Goal: Information Seeking & Learning: Learn about a topic

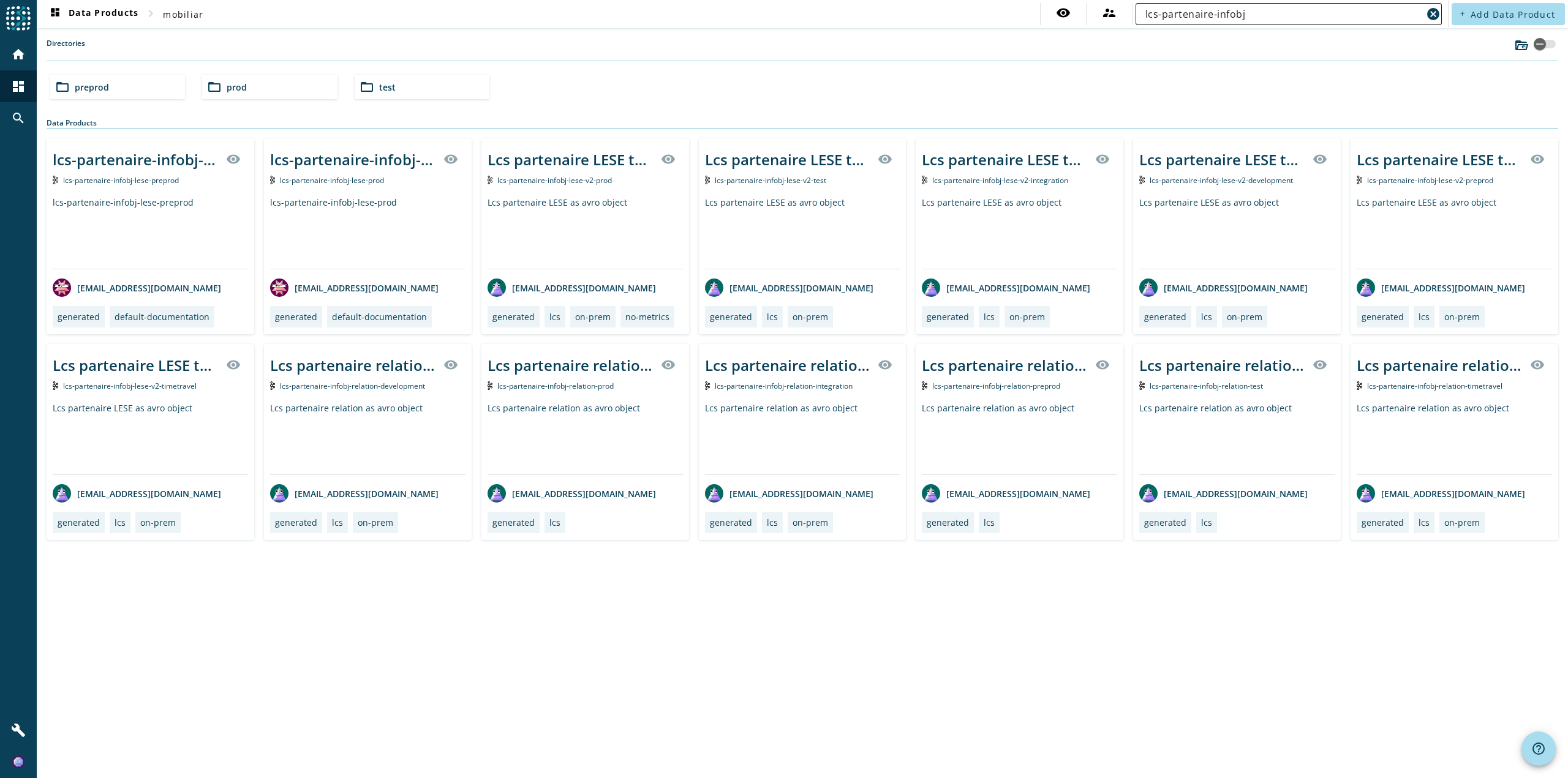
drag, startPoint x: 1268, startPoint y: 3, endPoint x: 1264, endPoint y: 11, distance: 8.9
click at [1266, 7] on nav "dashboard Data Products chevron_right mobiliar visibility supervisor_account lc…" at bounding box center [742, 14] width 1411 height 28
drag, startPoint x: 1263, startPoint y: 13, endPoint x: 972, endPoint y: 17, distance: 291.0
click at [972, 17] on nav "dashboard Data Products chevron_right mobiliar visibility supervisor_account lc…" at bounding box center [742, 14] width 1411 height 28
paste input "sss-fscd-command-syl-beleg-buchen-prod"
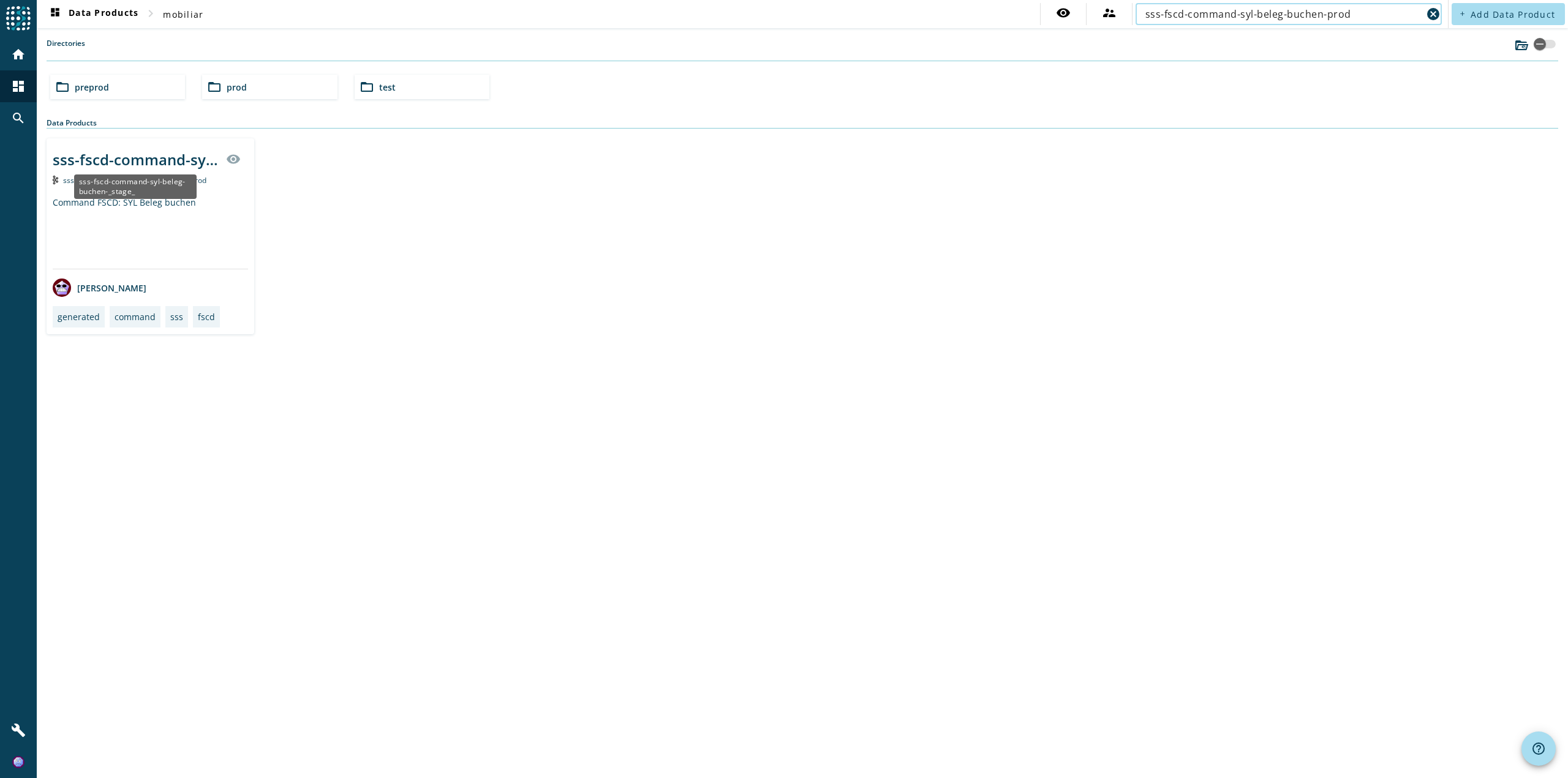
type input "sss-fscd-command-syl-beleg-buchen-prod"
click at [145, 189] on div "sss-fscd-command-syl-beleg-buchen-_stage_" at bounding box center [135, 187] width 122 height 25
click at [131, 159] on div "sss-fscd-command-syl-beleg-buchen-_stage_" at bounding box center [135, 159] width 166 height 20
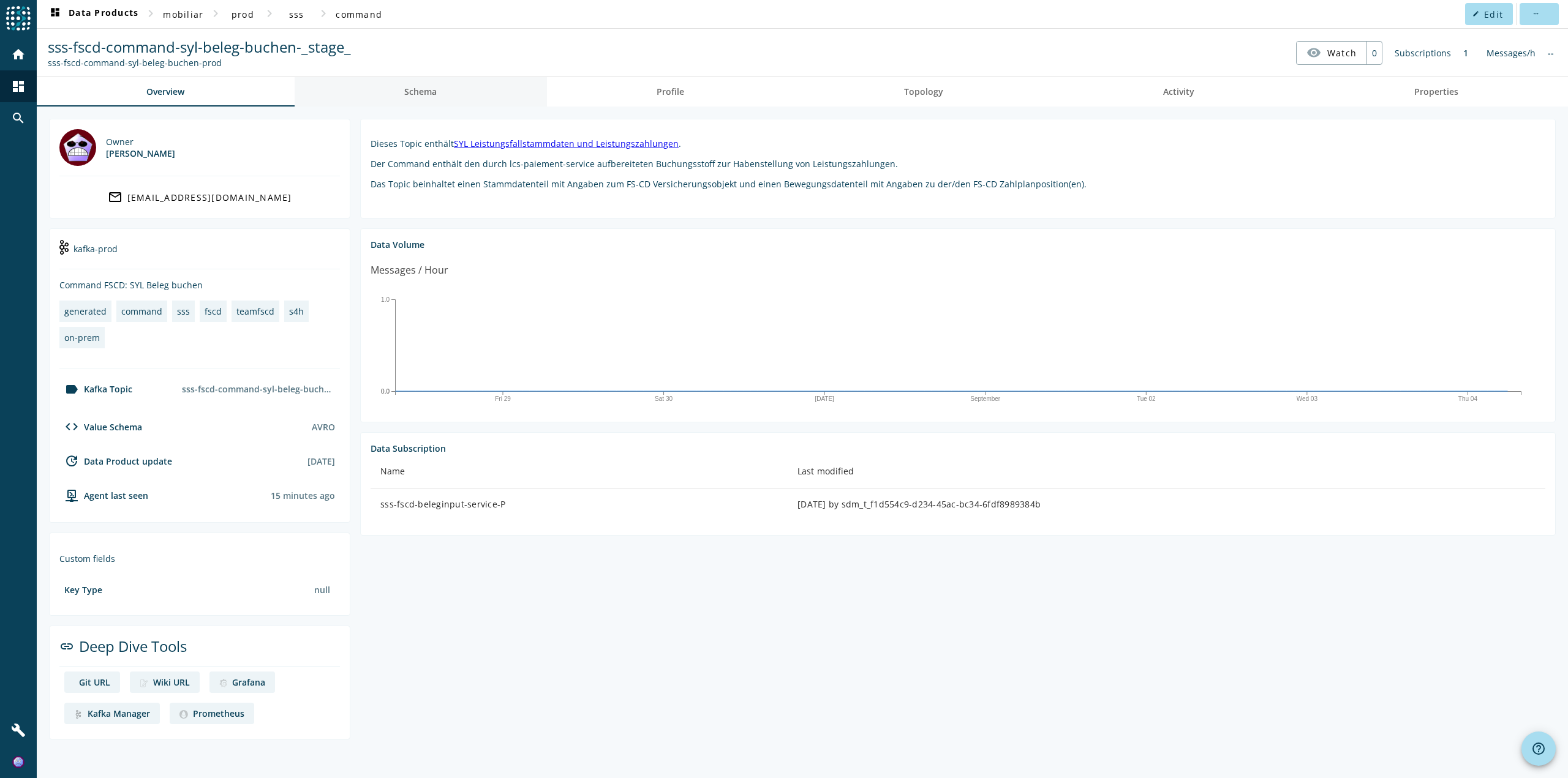
click at [481, 90] on link "Schema" at bounding box center [421, 92] width 252 height 29
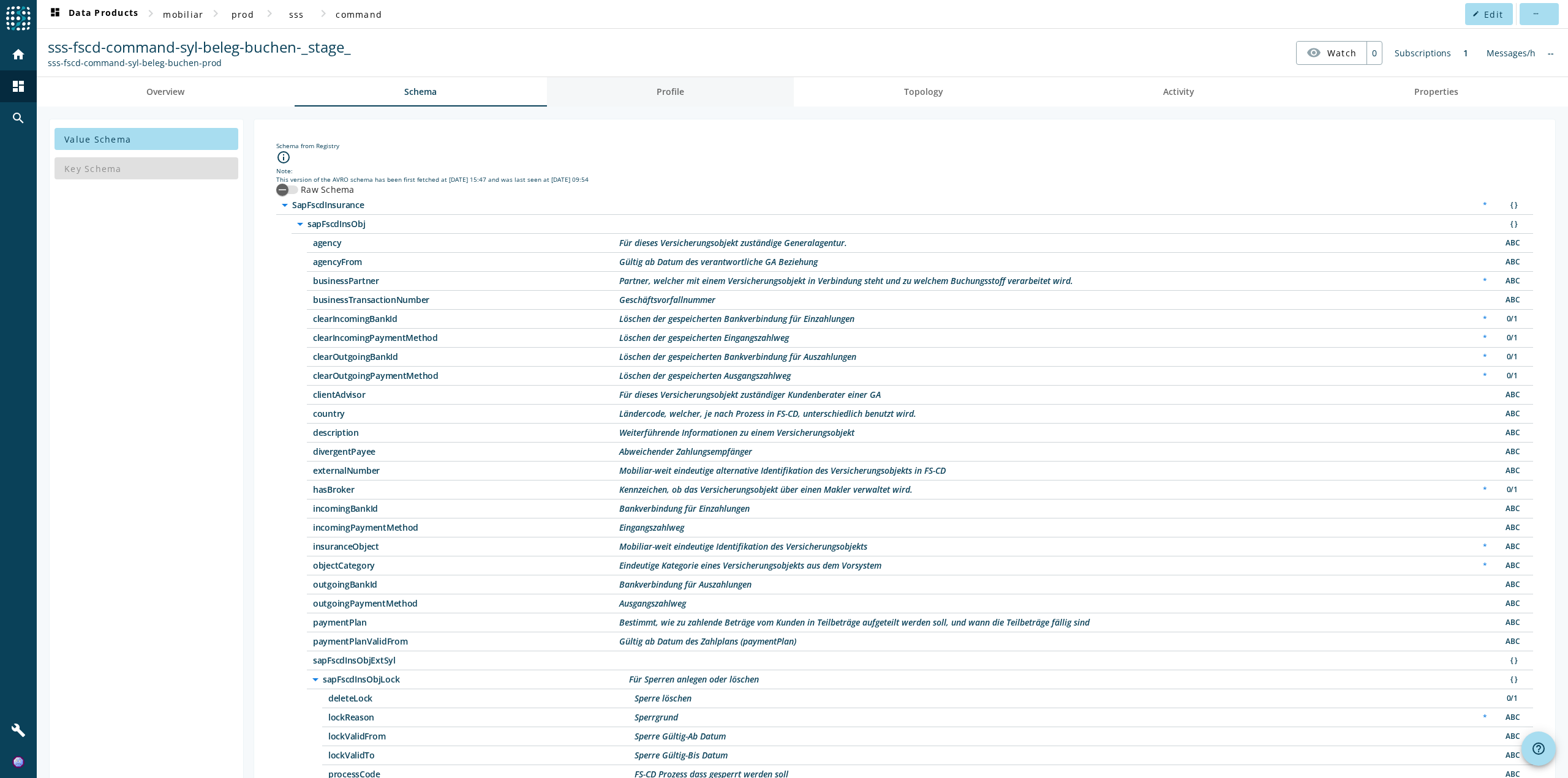
click at [620, 80] on link "Profile" at bounding box center [670, 92] width 248 height 29
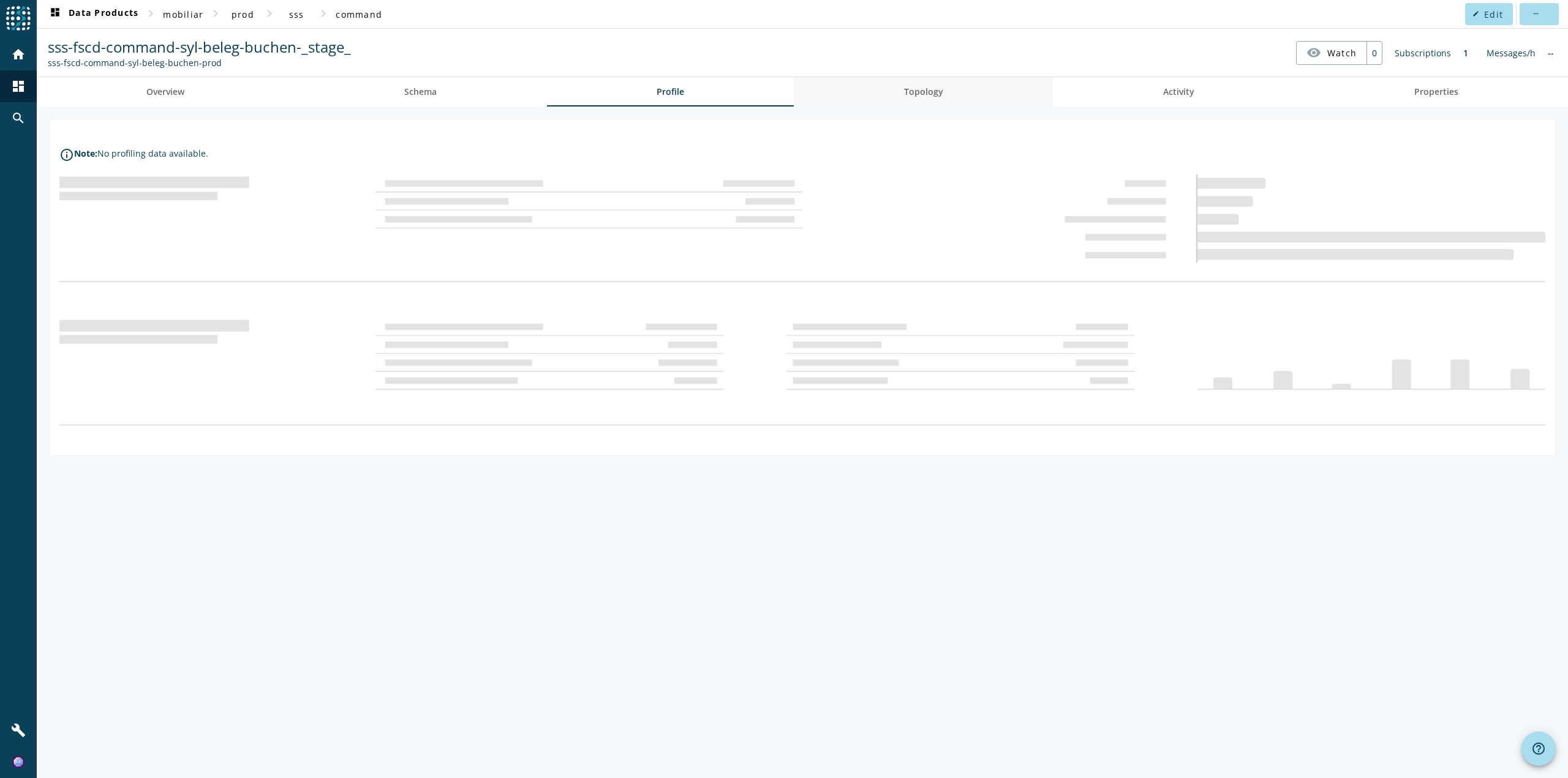
click at [892, 100] on link "Topology" at bounding box center [923, 92] width 259 height 29
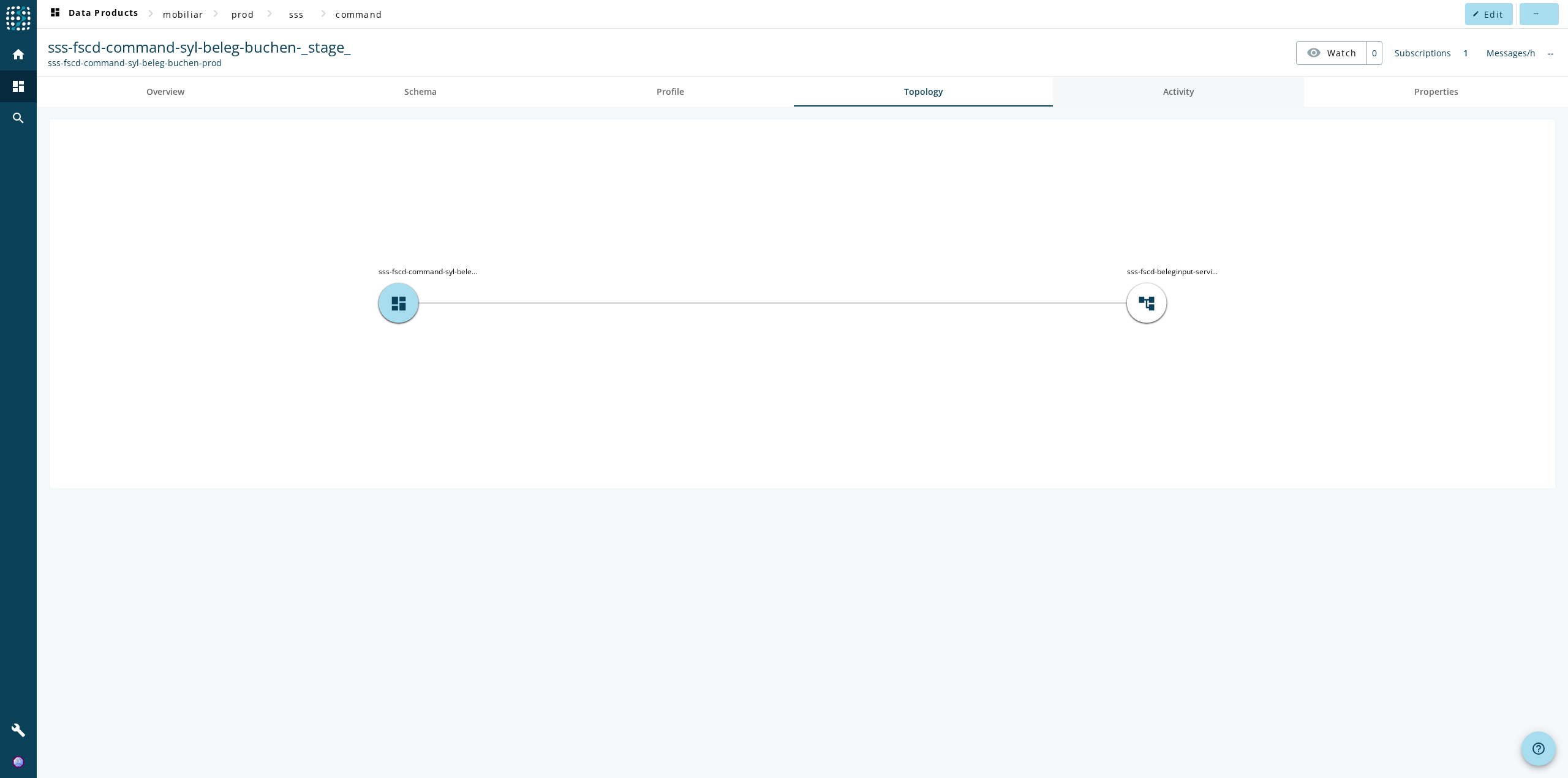
click at [1152, 94] on link "Activity" at bounding box center [1178, 92] width 251 height 29
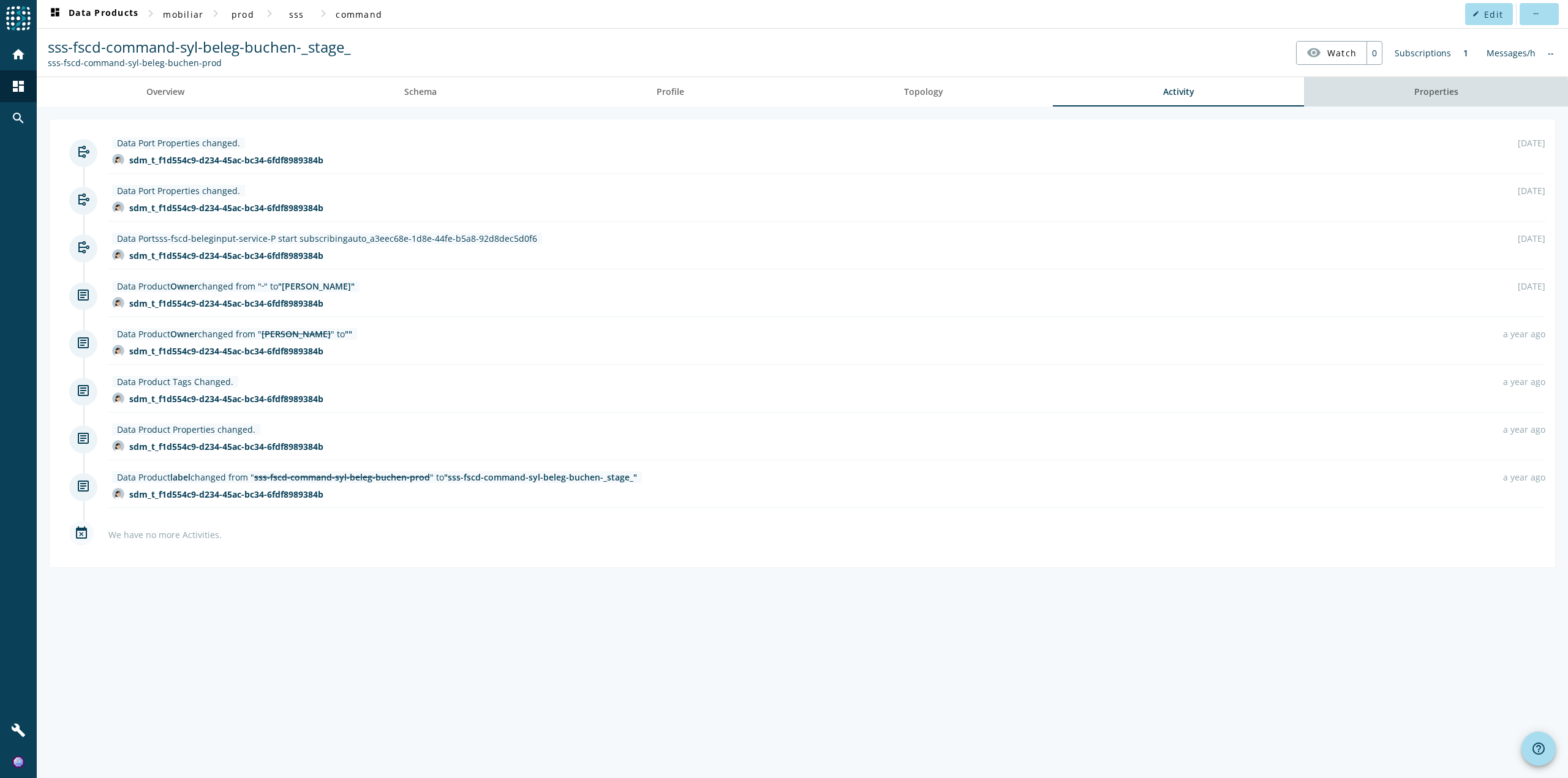
click at [1421, 95] on span "Properties" at bounding box center [1436, 92] width 44 height 9
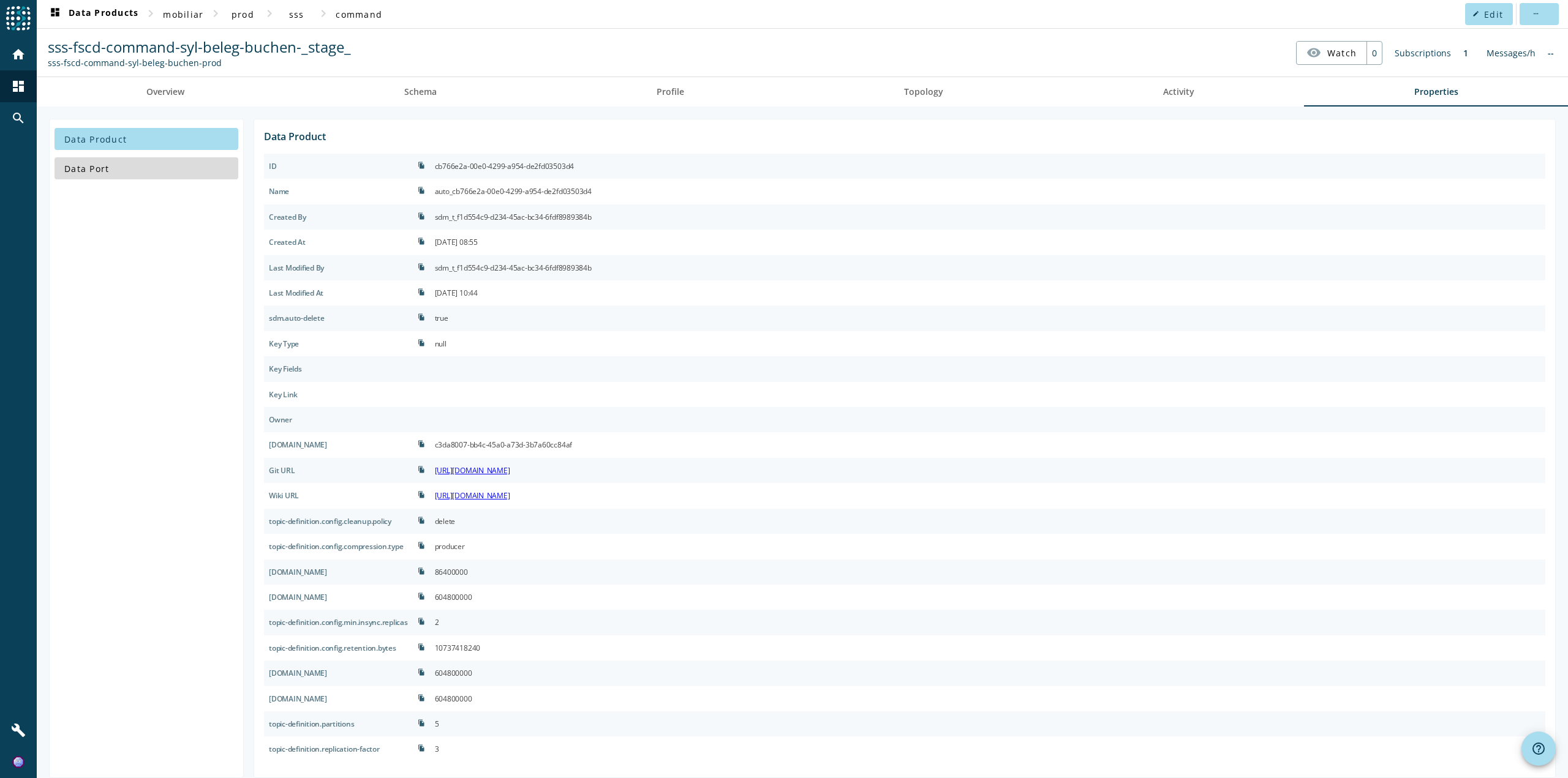
click at [113, 179] on span at bounding box center [146, 168] width 184 height 29
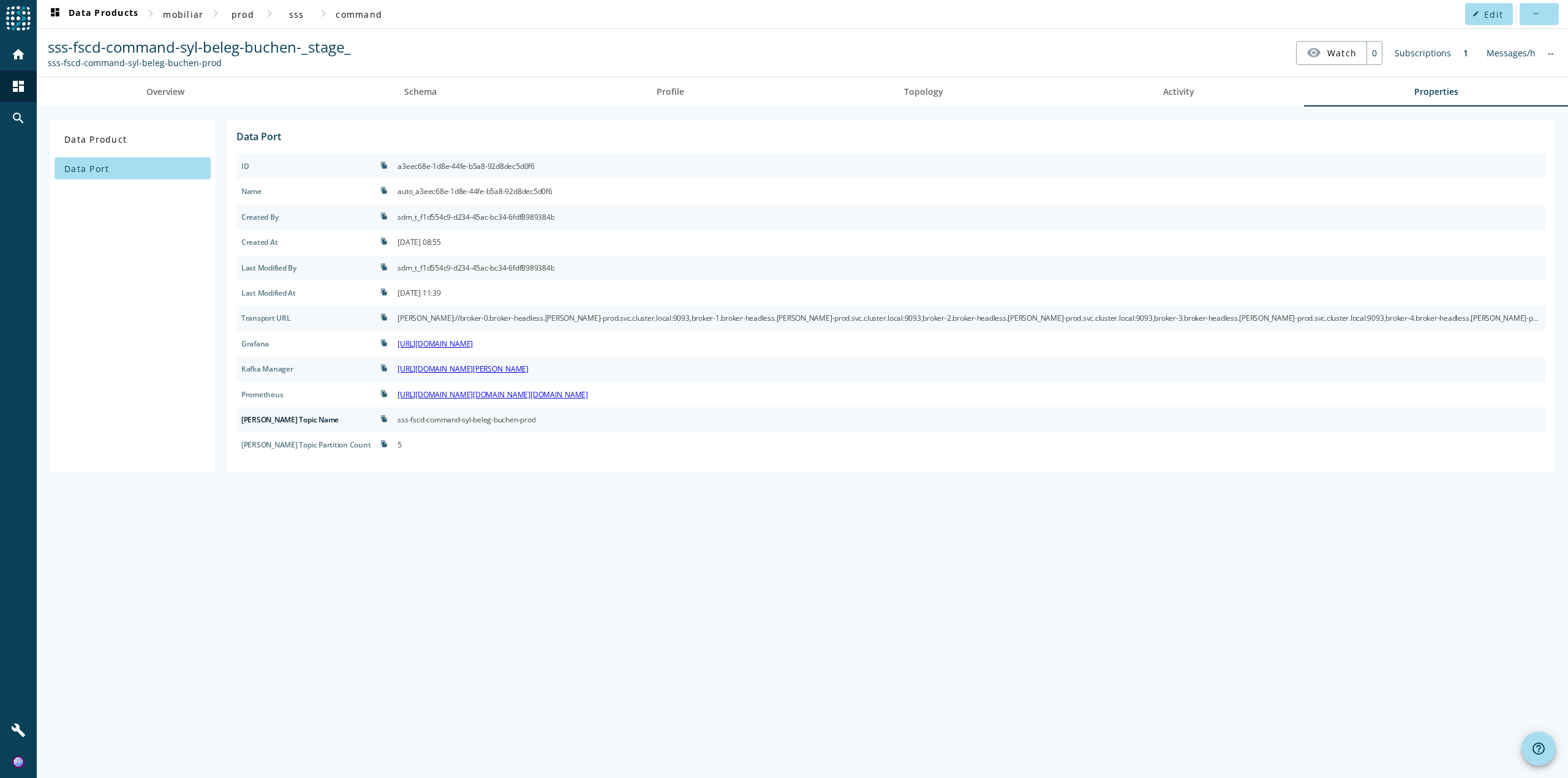
click at [201, 76] on mat-divider at bounding box center [802, 76] width 1531 height 1
click at [198, 92] on link "Overview" at bounding box center [165, 92] width 258 height 29
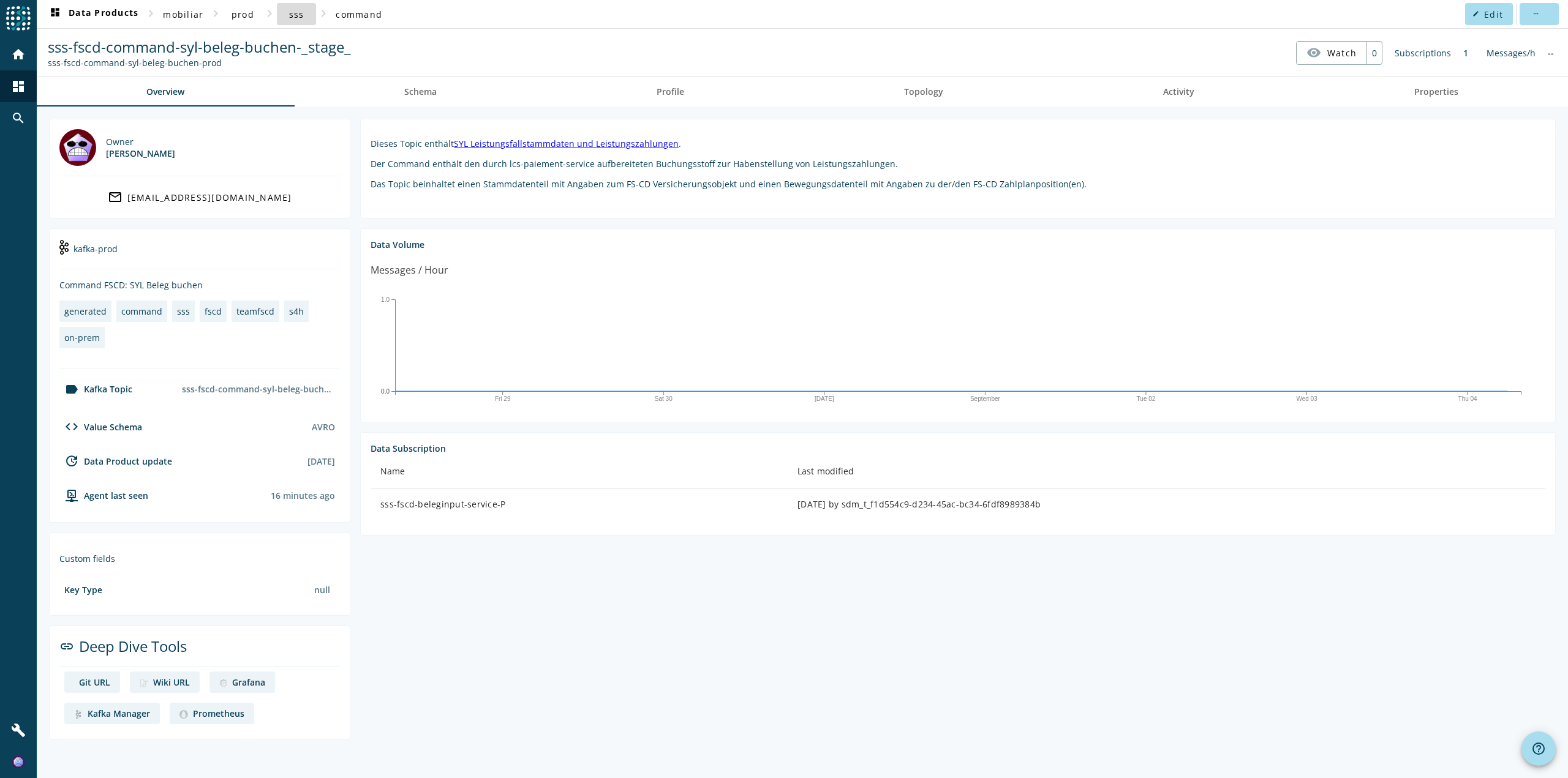
click at [298, 17] on span "sss" at bounding box center [296, 15] width 15 height 12
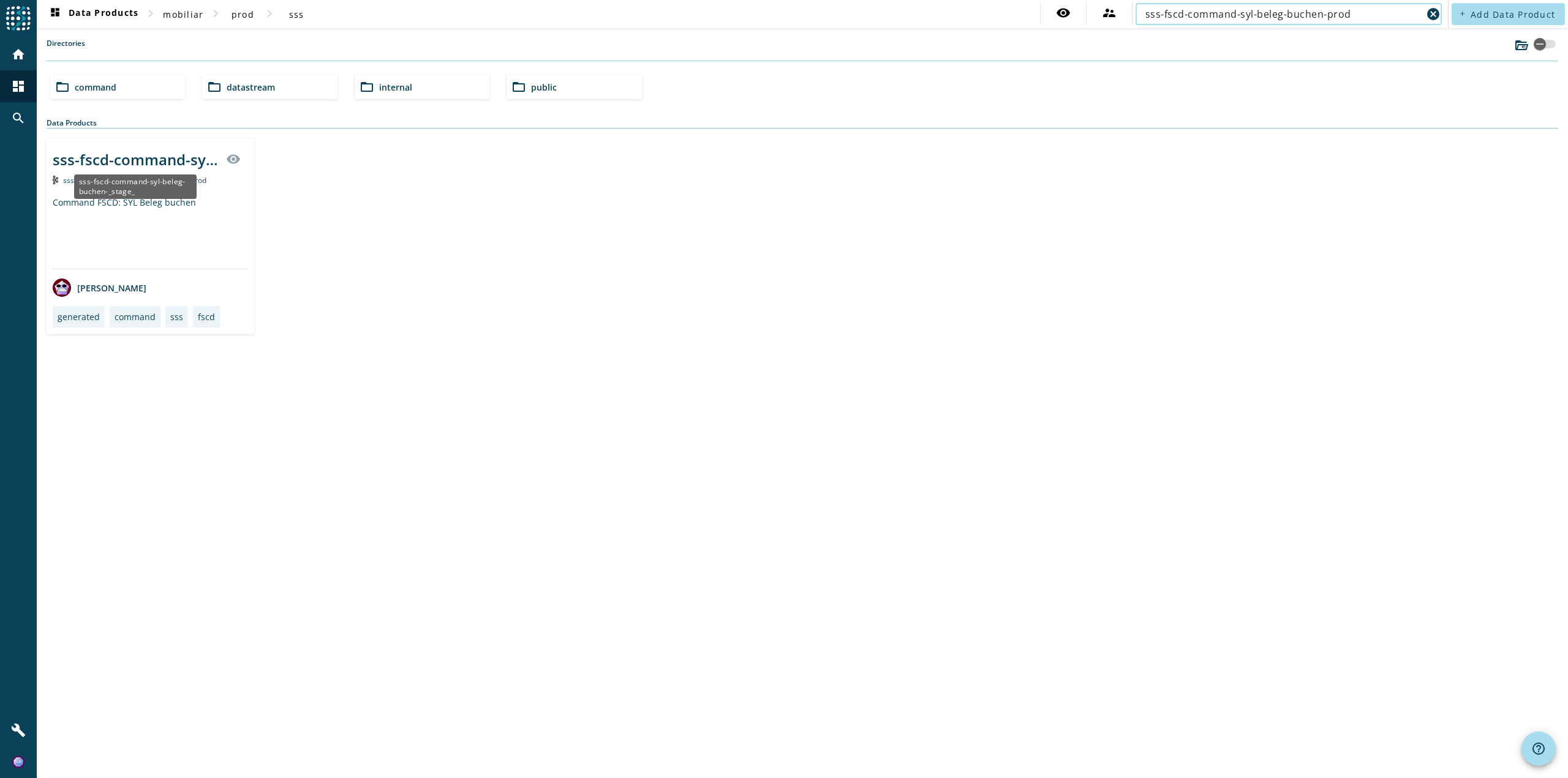
type input "sss-fscd-command-syl-beleg-buchen-prod"
click at [134, 161] on div "sss-fscd-command-syl-beleg-buchen-_stage_" at bounding box center [135, 159] width 166 height 20
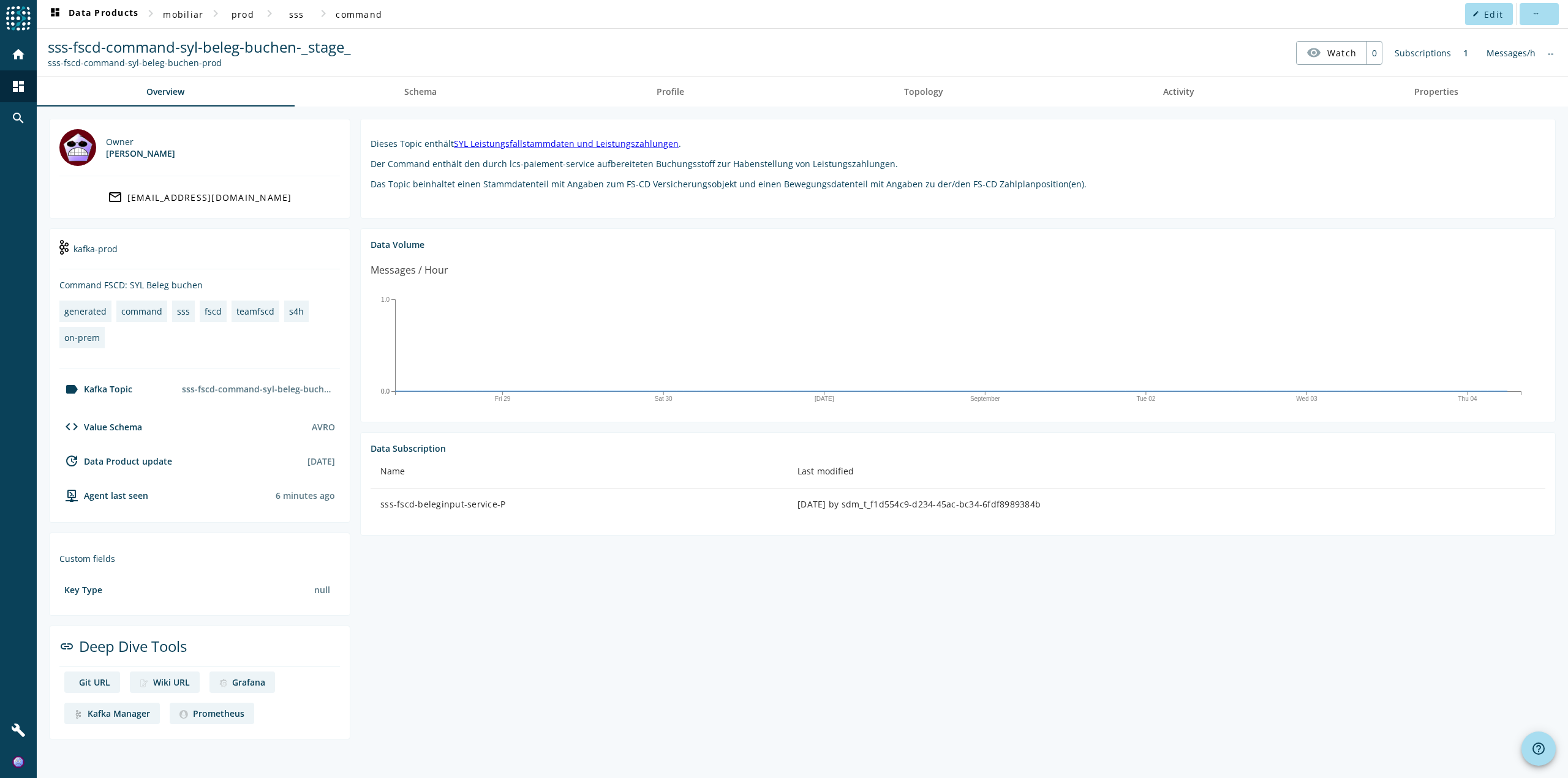
click at [260, 58] on div "sss-fscd-command-syl-beleg-buchen-prod" at bounding box center [199, 63] width 303 height 12
click at [231, 21] on span at bounding box center [242, 14] width 39 height 29
